Goal: Task Accomplishment & Management: Manage account settings

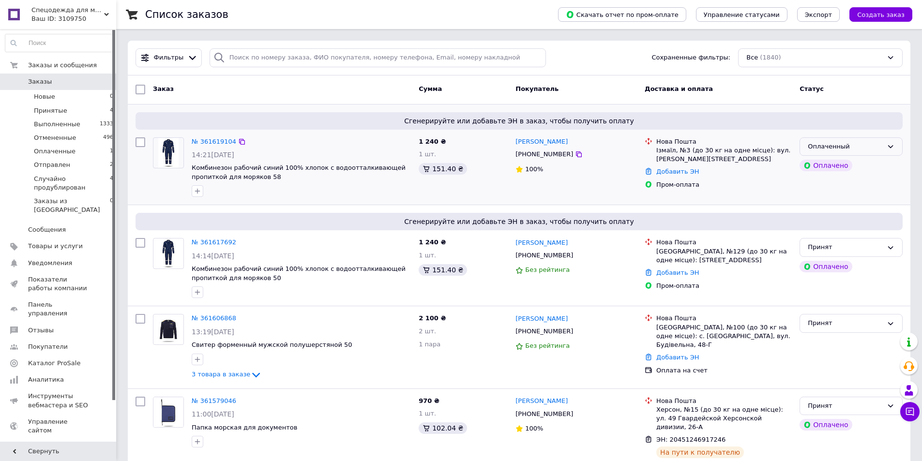
click at [893, 145] on icon at bounding box center [891, 147] width 8 height 8
click at [881, 163] on li "Принят" at bounding box center [851, 167] width 102 height 18
drag, startPoint x: 517, startPoint y: 257, endPoint x: 562, endPoint y: 257, distance: 45.5
click at [562, 257] on div "[PHONE_NUMBER]" at bounding box center [576, 255] width 123 height 11
copy div "[PHONE_NUMBER]"
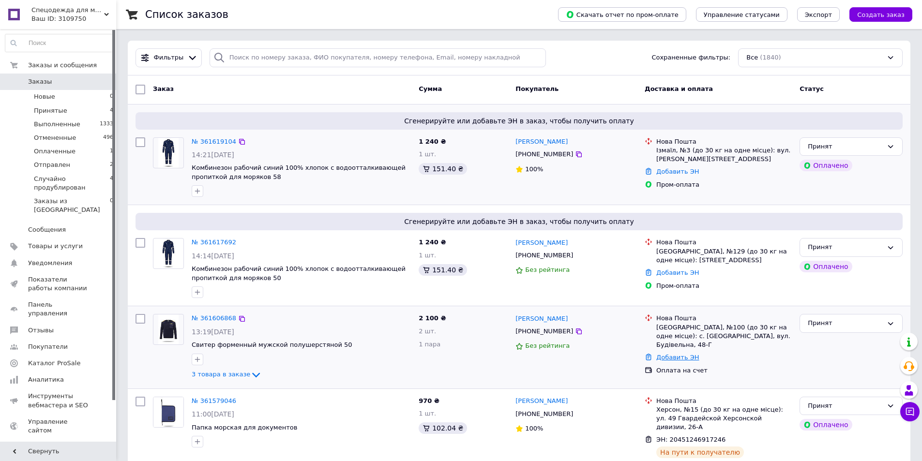
click at [677, 354] on link "Добавить ЭН" at bounding box center [677, 357] width 43 height 7
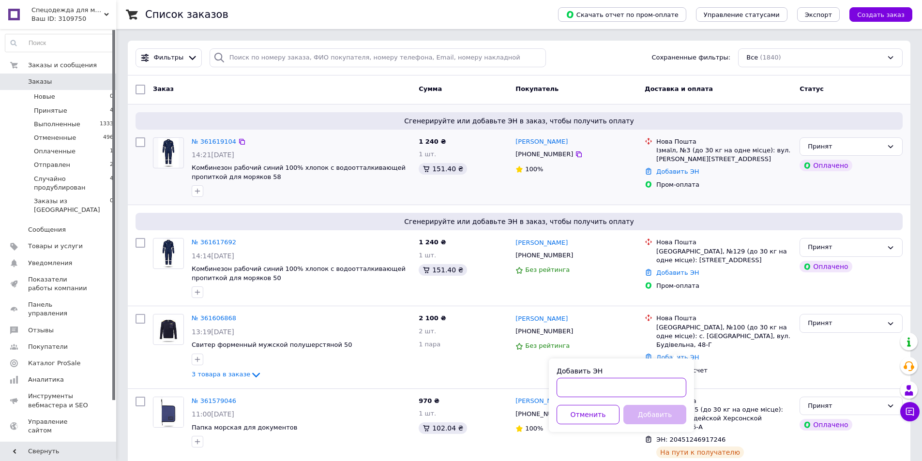
click at [636, 391] on input "Добавить ЭН" at bounding box center [622, 387] width 130 height 19
paste input "20451247250139"
type input "20451247250139"
click at [663, 409] on button "Добавить" at bounding box center [655, 414] width 63 height 19
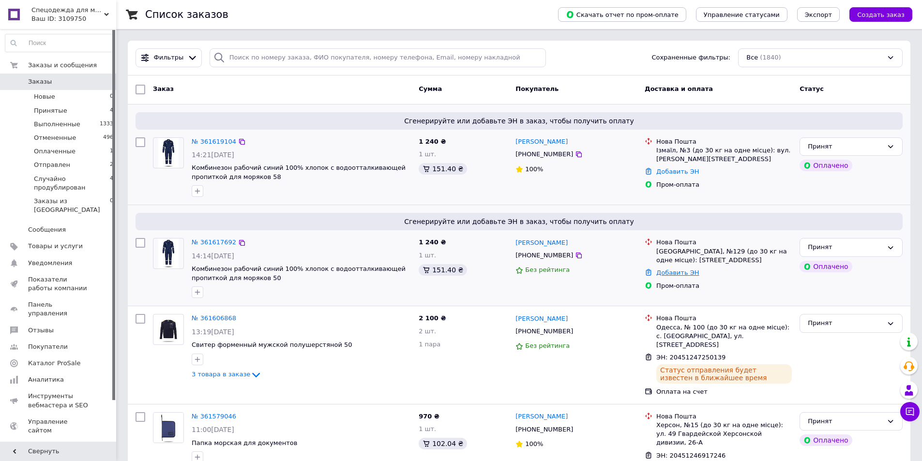
click at [683, 275] on link "Добавить ЭН" at bounding box center [677, 272] width 43 height 7
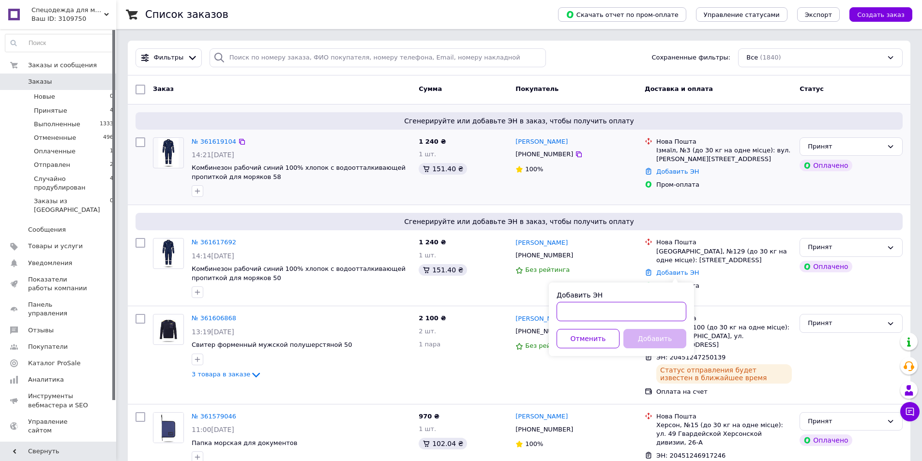
click at [619, 311] on input "Добавить ЭН" at bounding box center [622, 311] width 130 height 19
paste input "20451247262019"
type input "20451247262019"
click at [660, 338] on button "Добавить" at bounding box center [655, 338] width 63 height 19
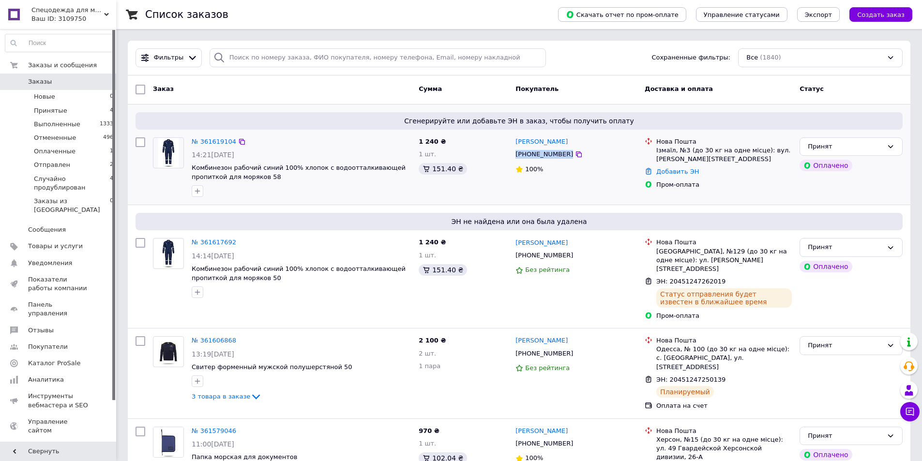
drag, startPoint x: 518, startPoint y: 154, endPoint x: 573, endPoint y: 153, distance: 55.2
click at [573, 153] on div "[PHONE_NUMBER]" at bounding box center [576, 154] width 123 height 11
copy div "[PHONE_NUMBER]"
click at [671, 171] on link "Добавить ЭН" at bounding box center [677, 171] width 43 height 7
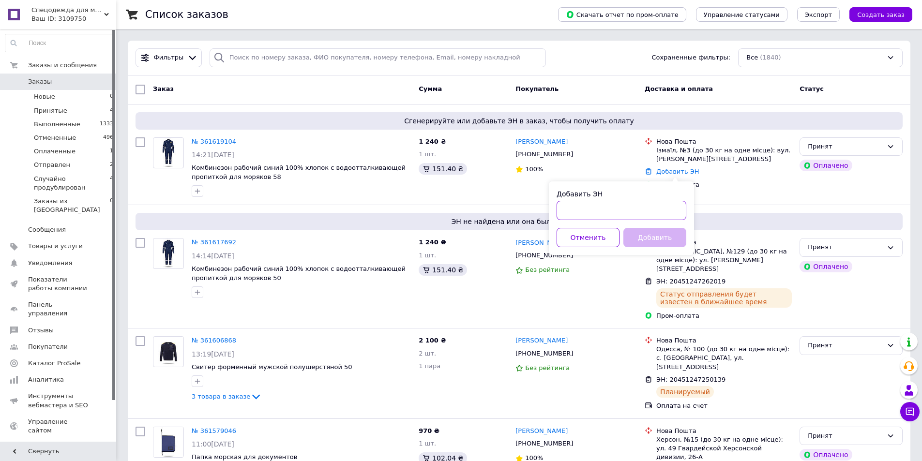
click at [638, 205] on input "Добавить ЭН" at bounding box center [622, 210] width 130 height 19
paste input "20451247272793"
type input "20451247272793"
click at [662, 236] on button "Добавить" at bounding box center [655, 237] width 63 height 19
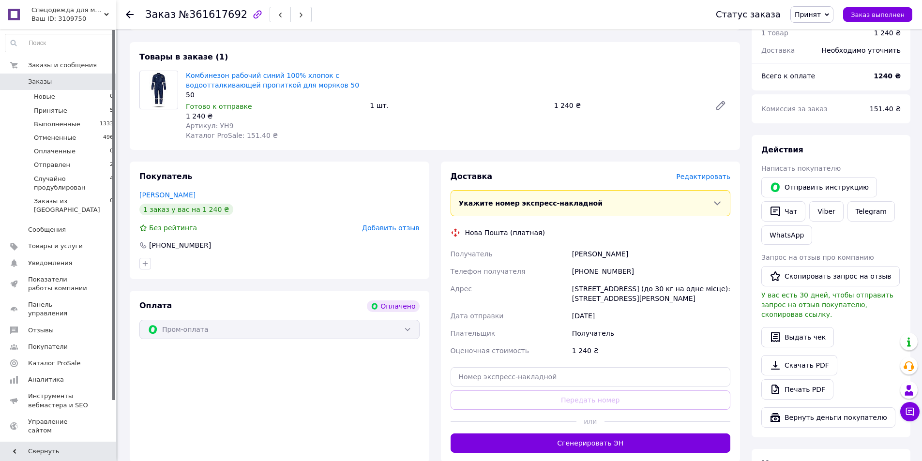
scroll to position [339, 0]
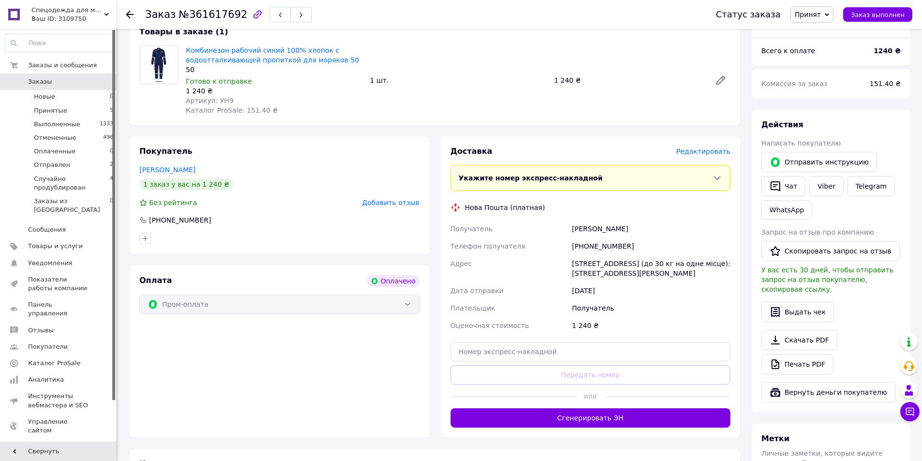
click at [623, 238] on div "[PHONE_NUMBER]" at bounding box center [651, 246] width 162 height 17
drag, startPoint x: 619, startPoint y: 236, endPoint x: 550, endPoint y: 240, distance: 68.9
click at [550, 240] on div "Получатель Рудик Ганна Телефон получателя +380665111801 Адрес Одесса, №129 (до …" at bounding box center [591, 277] width 284 height 114
copy div "Телефон получателя +380665111801"
drag, startPoint x: 573, startPoint y: 221, endPoint x: 611, endPoint y: 220, distance: 37.8
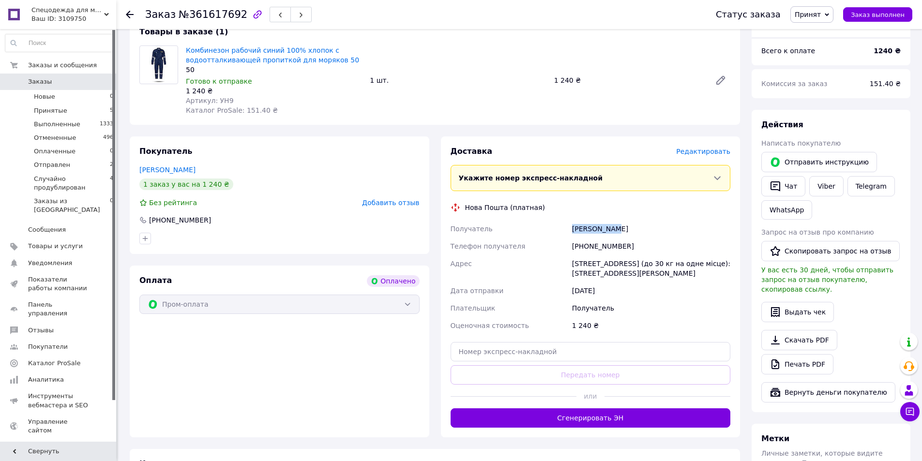
click at [611, 220] on div "Рудик Ганна" at bounding box center [651, 228] width 162 height 17
copy div "Рудик Ганна"
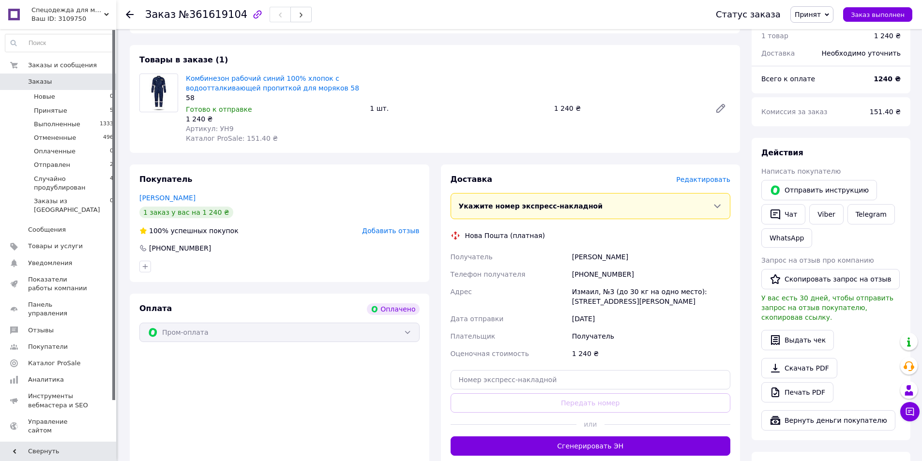
scroll to position [339, 0]
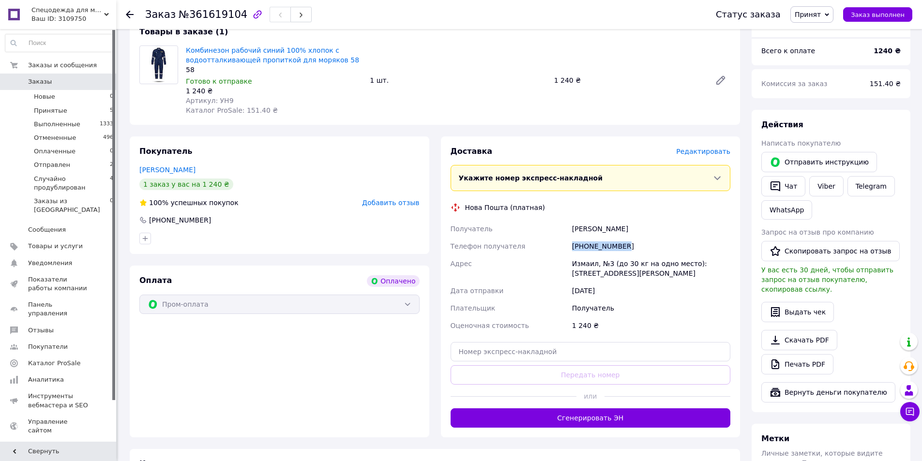
drag, startPoint x: 620, startPoint y: 234, endPoint x: 569, endPoint y: 237, distance: 51.4
click at [569, 237] on div "Получатель Заблоцкая Виктория Телефон получателя +380999533211 Адрес Измаил, №3…" at bounding box center [591, 277] width 284 height 114
copy div "Телефон получателя +380999533211"
drag, startPoint x: 573, startPoint y: 220, endPoint x: 637, endPoint y: 222, distance: 63.9
click at [637, 222] on div "Заблоцкая Виктория" at bounding box center [651, 228] width 162 height 17
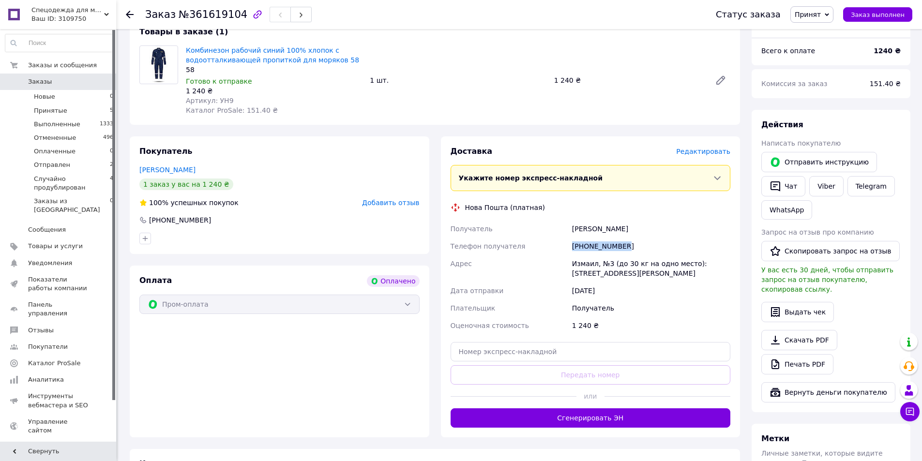
copy div "Заблоцкая Виктория"
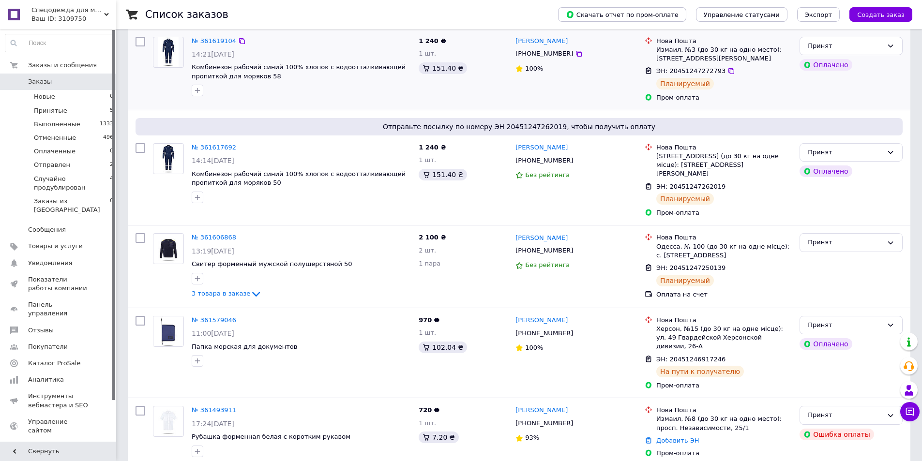
scroll to position [145, 0]
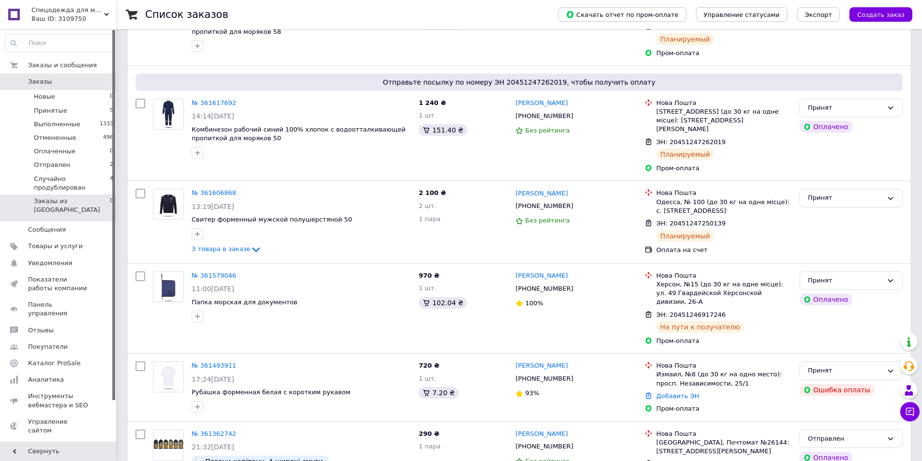
click at [85, 203] on span "Заказы из [GEOGRAPHIC_DATA]" at bounding box center [72, 205] width 76 height 17
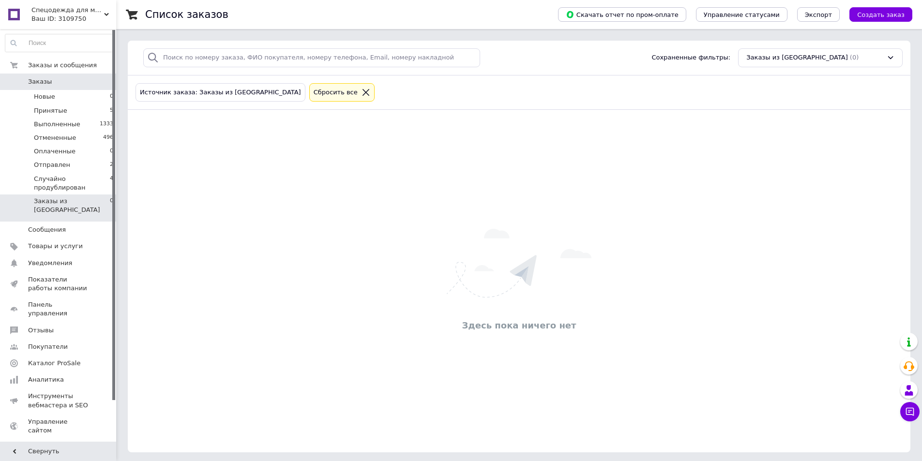
click at [76, 78] on span "Заказы" at bounding box center [58, 81] width 61 height 9
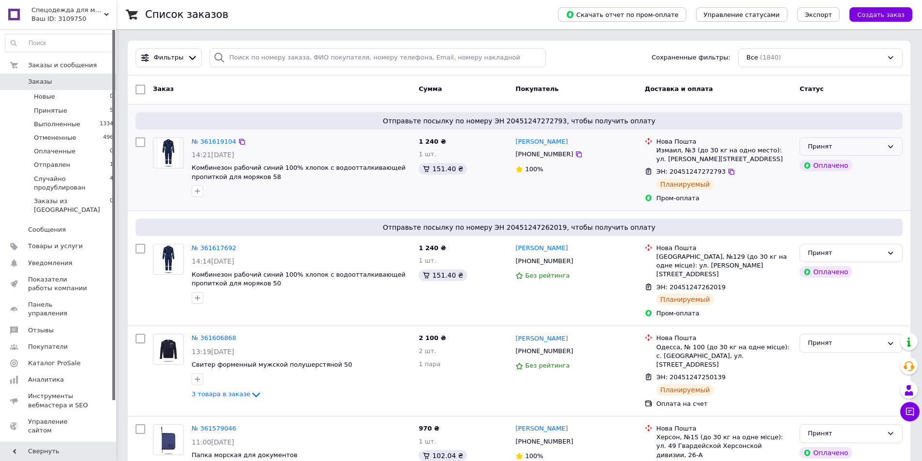
click at [890, 146] on icon at bounding box center [891, 147] width 8 height 8
click at [876, 220] on li "Отправлен" at bounding box center [851, 220] width 102 height 18
click at [893, 256] on icon at bounding box center [891, 253] width 8 height 8
click at [873, 330] on li "Отправлен" at bounding box center [851, 327] width 102 height 18
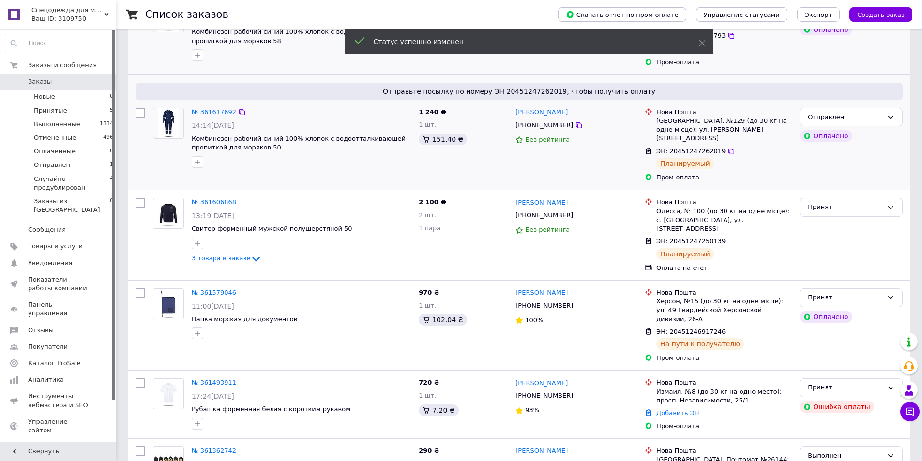
scroll to position [145, 0]
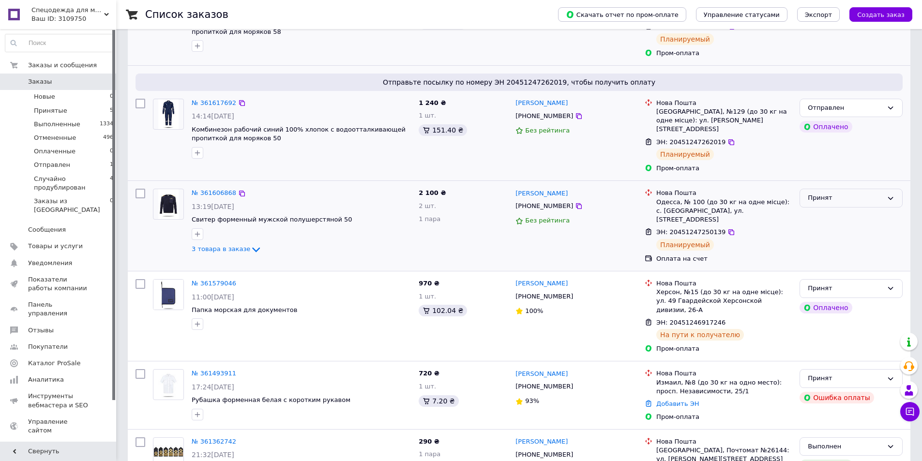
click at [891, 195] on icon at bounding box center [891, 199] width 8 height 8
click at [871, 266] on li "Отправлен" at bounding box center [851, 272] width 102 height 18
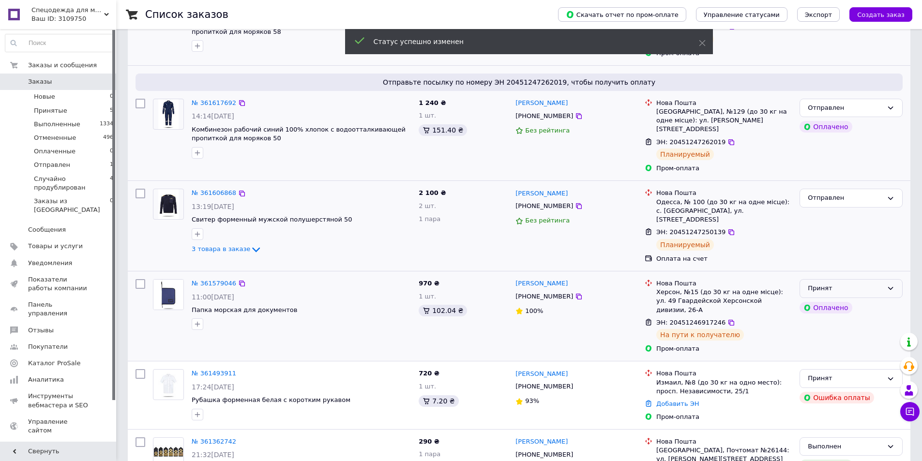
click at [890, 285] on icon at bounding box center [891, 289] width 8 height 8
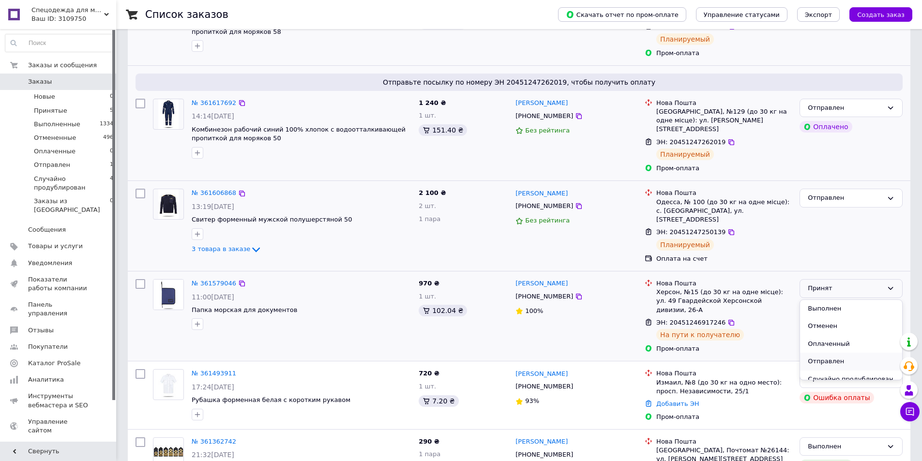
click at [879, 353] on li "Отправлен" at bounding box center [851, 362] width 102 height 18
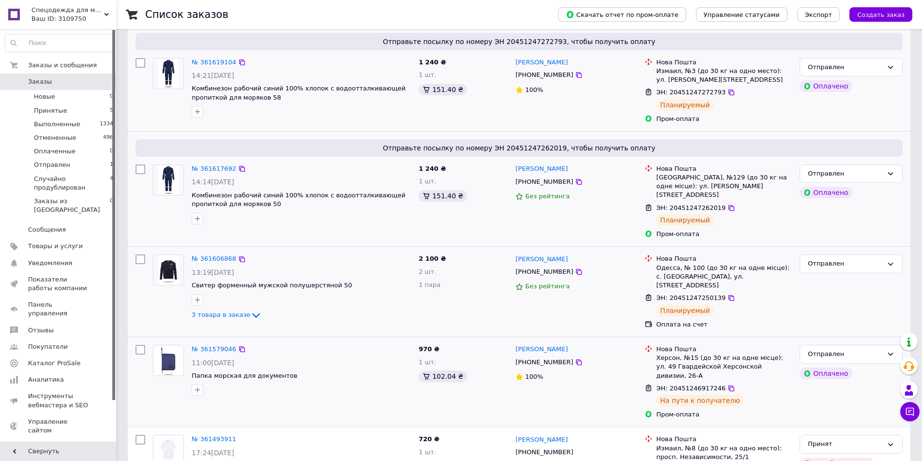
scroll to position [0, 0]
